Goal: Task Accomplishment & Management: Manage account settings

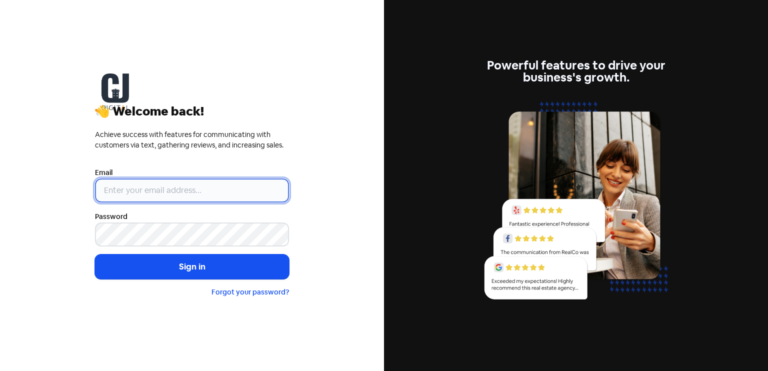
type input "[PERSON_NAME][EMAIL_ADDRESS][DOMAIN_NAME]"
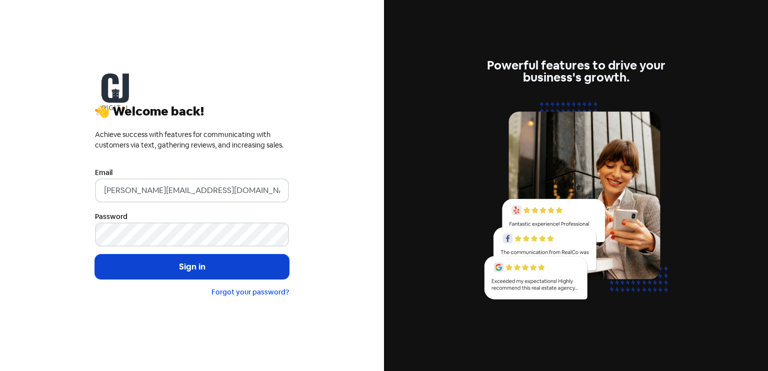
click at [189, 271] on button "Sign in" at bounding box center [192, 267] width 194 height 25
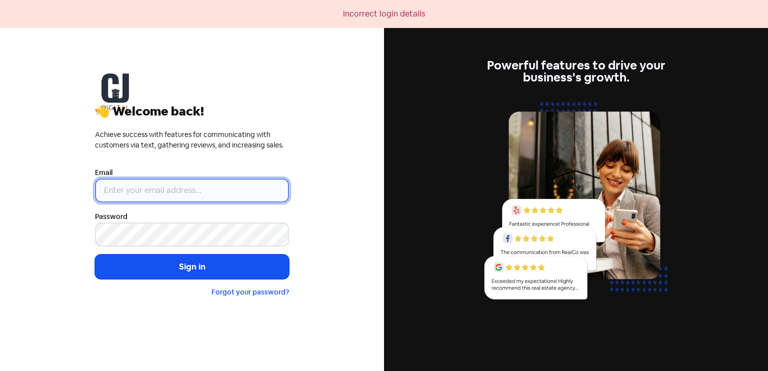
type input "[PERSON_NAME][EMAIL_ADDRESS][DOMAIN_NAME]"
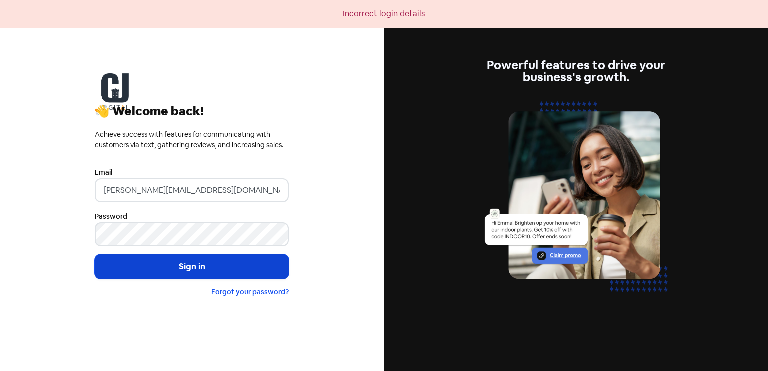
click at [195, 267] on button "Sign in" at bounding box center [192, 267] width 194 height 25
